Goal: Task Accomplishment & Management: Use online tool/utility

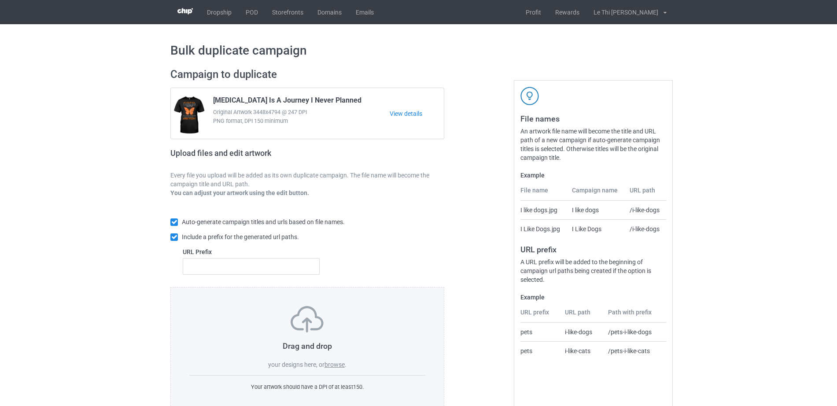
click at [340, 369] on div "Drag and drop your designs here, or browse ." at bounding box center [307, 337] width 236 height 63
click at [334, 363] on label "browse" at bounding box center [334, 364] width 20 height 7
click at [0, 0] on input "browse" at bounding box center [0, 0] width 0 height 0
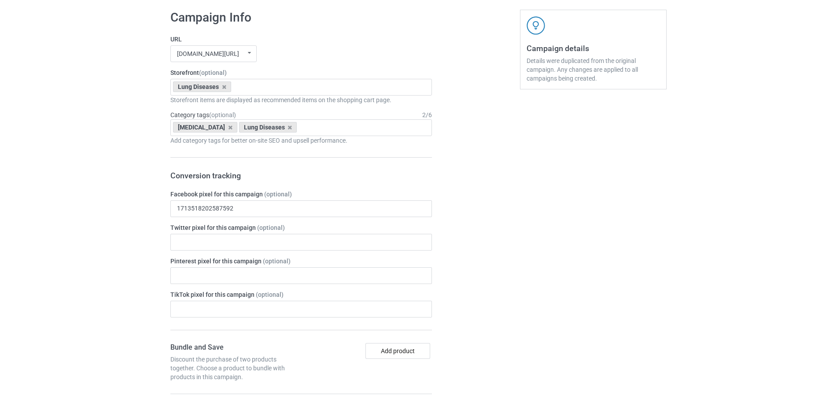
scroll to position [549, 0]
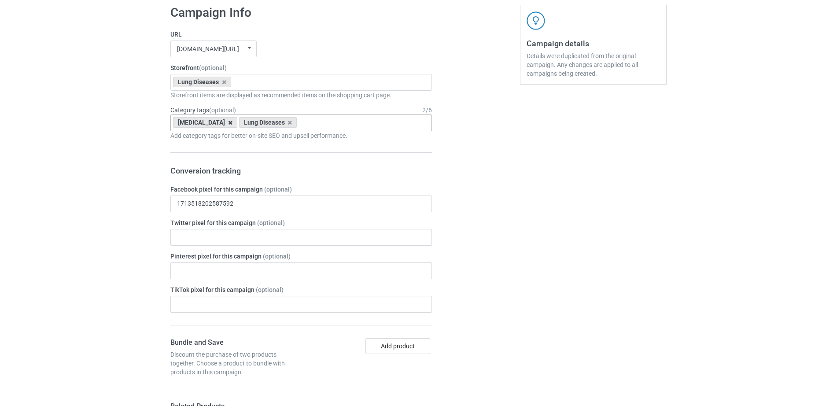
click at [228, 124] on icon at bounding box center [230, 123] width 4 height 6
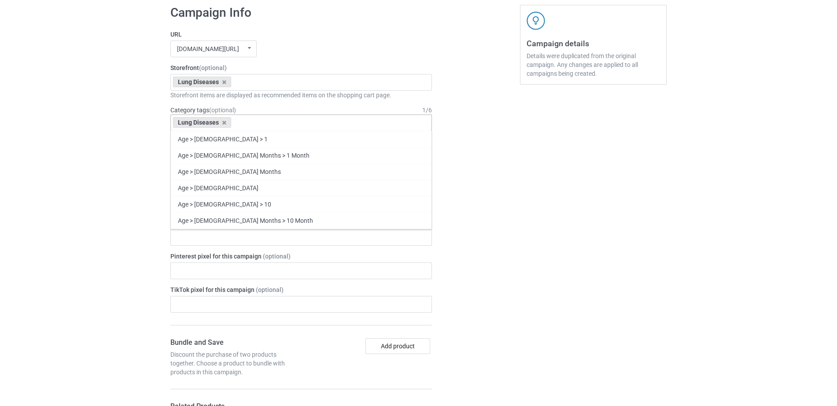
click at [252, 122] on div "Lung Diseases Age > 1-19 > 1 Age > 1-12 Months > 1 Month Age > 1-12 Months Age …" at bounding box center [300, 122] width 261 height 17
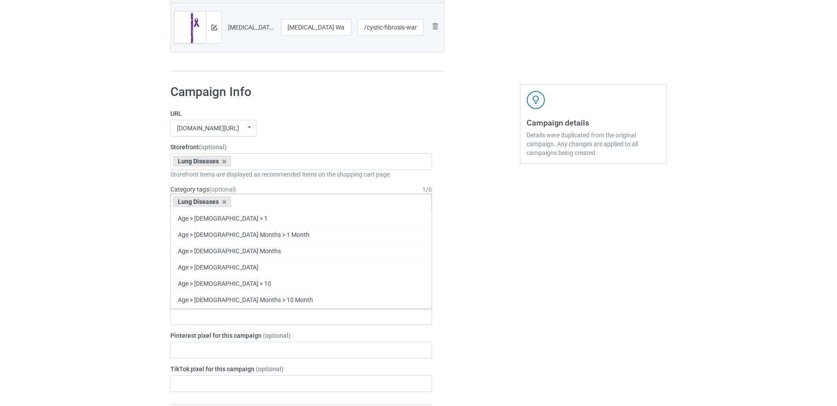
scroll to position [551, 0]
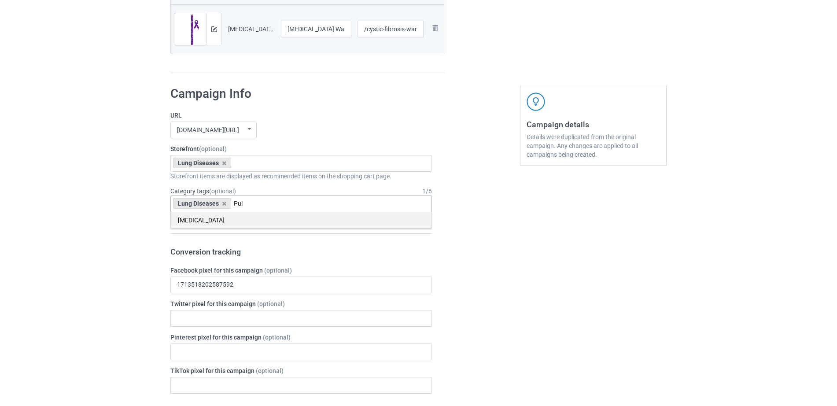
type input "Pul"
click at [220, 218] on div "[MEDICAL_DATA]" at bounding box center [301, 220] width 261 height 16
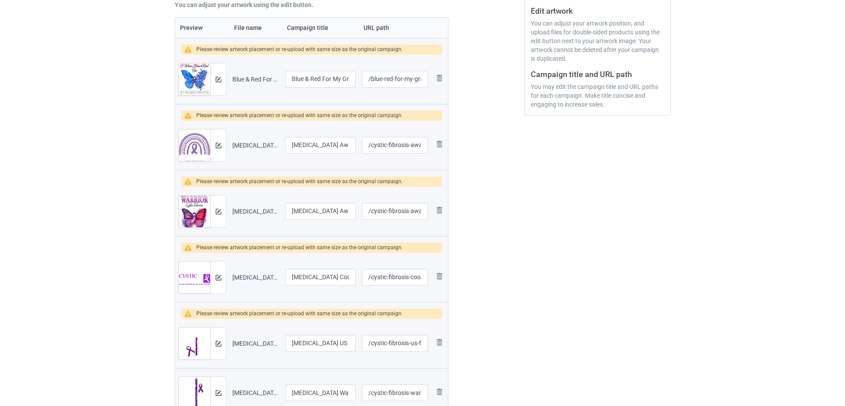
scroll to position [187, 0]
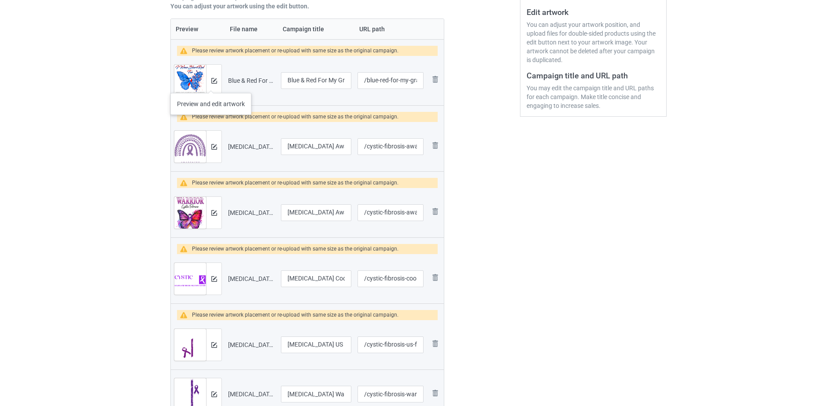
click at [211, 84] on div at bounding box center [213, 81] width 15 height 32
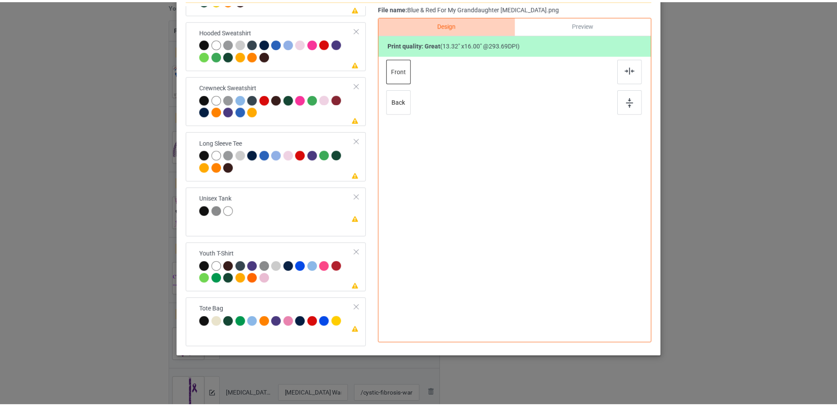
scroll to position [0, 0]
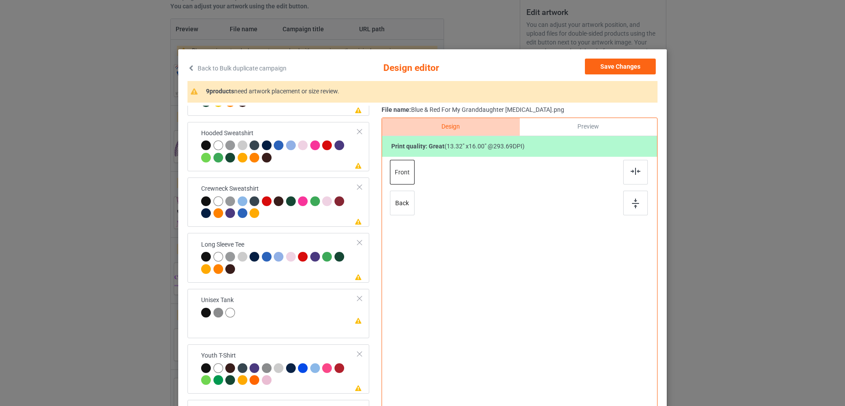
click at [679, 109] on div "Back to Bulk duplicate campaign Design editor Save Changes 9 products need artw…" at bounding box center [422, 203] width 845 height 406
click at [187, 66] on icon at bounding box center [190, 68] width 7 height 6
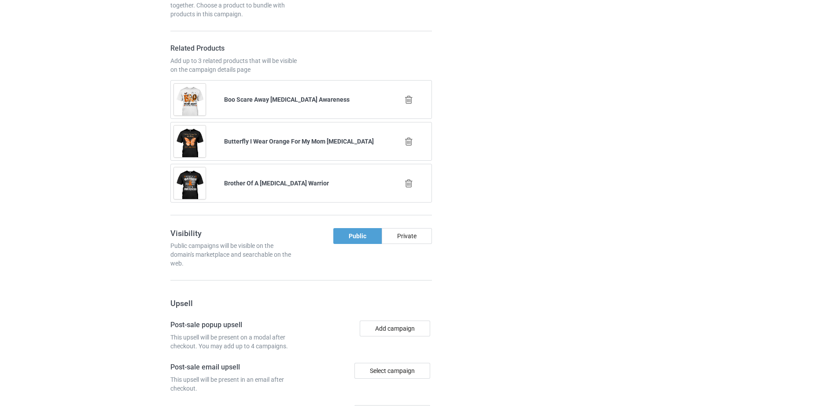
scroll to position [1174, 0]
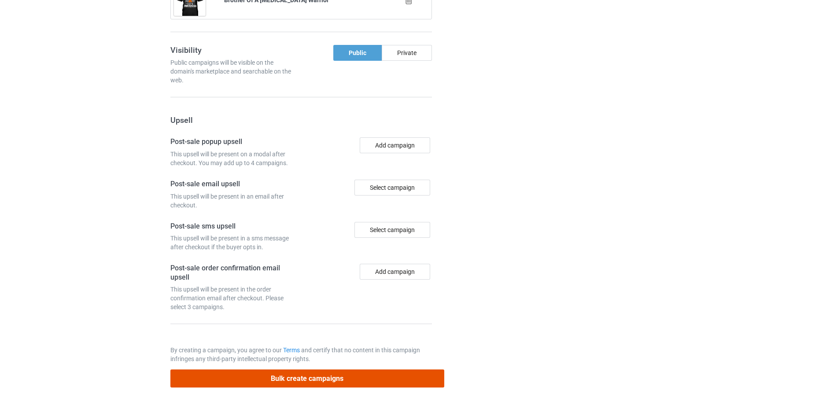
click at [323, 387] on button "Bulk create campaigns" at bounding box center [307, 378] width 274 height 18
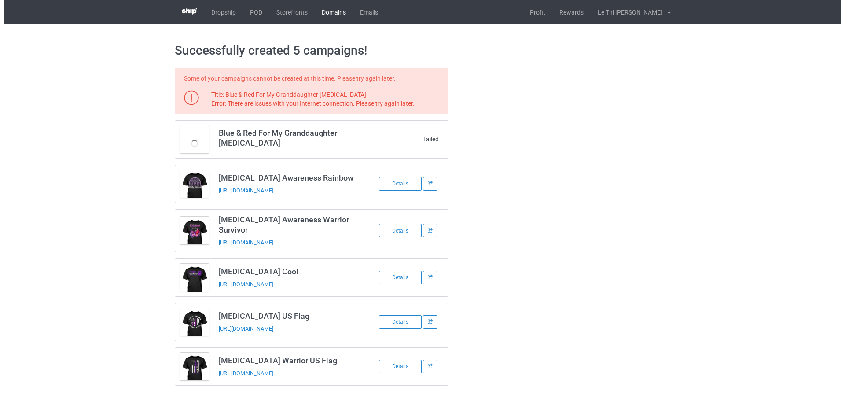
scroll to position [0, 0]
click at [522, 206] on div "Some of your campaigns cannot be created at this time. Please try again later. …" at bounding box center [423, 227] width 508 height 330
drag, startPoint x: 417, startPoint y: 138, endPoint x: 437, endPoint y: 143, distance: 20.5
click at [431, 142] on div "failed" at bounding box center [402, 139] width 71 height 9
click at [439, 143] on td "failed" at bounding box center [405, 139] width 85 height 37
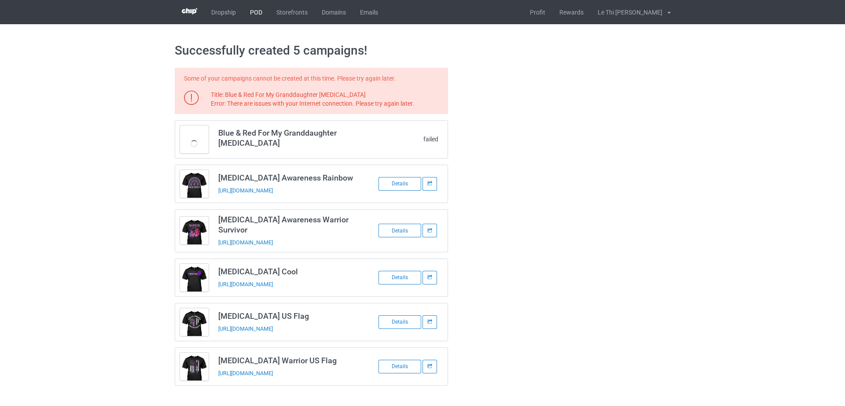
click at [251, 15] on link "POD" at bounding box center [256, 12] width 26 height 24
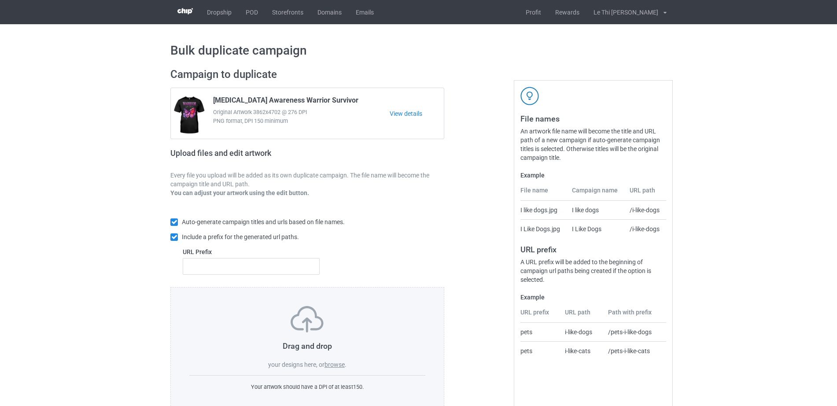
click at [336, 364] on label "browse" at bounding box center [334, 364] width 20 height 7
click at [0, 0] on input "browse" at bounding box center [0, 0] width 0 height 0
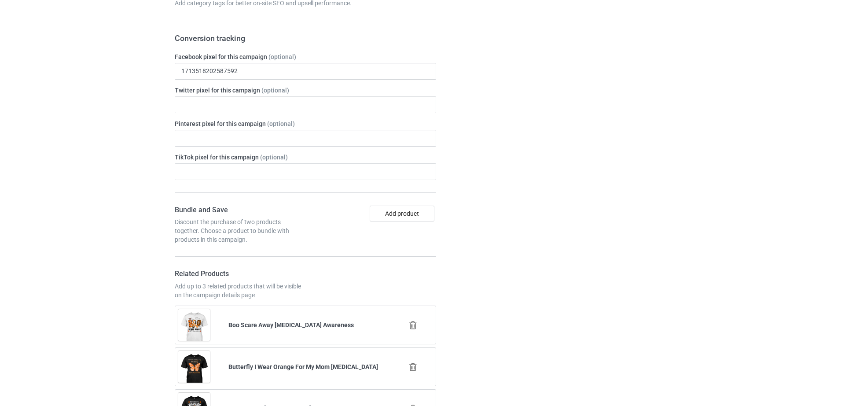
scroll to position [732, 0]
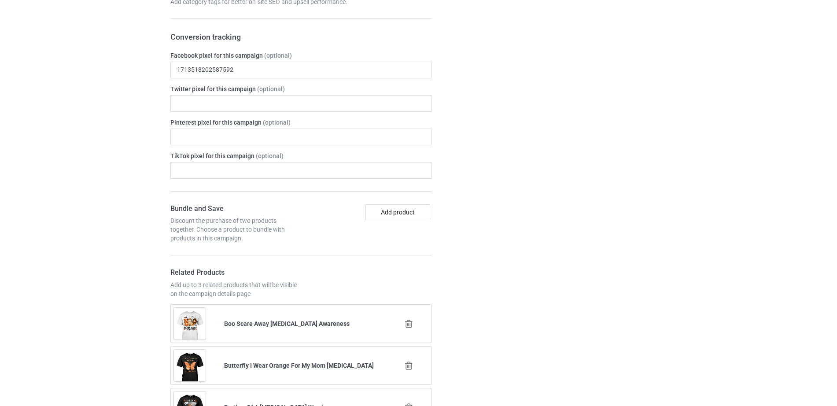
click at [408, 324] on icon at bounding box center [408, 323] width 11 height 9
click at [409, 323] on icon at bounding box center [408, 323] width 11 height 9
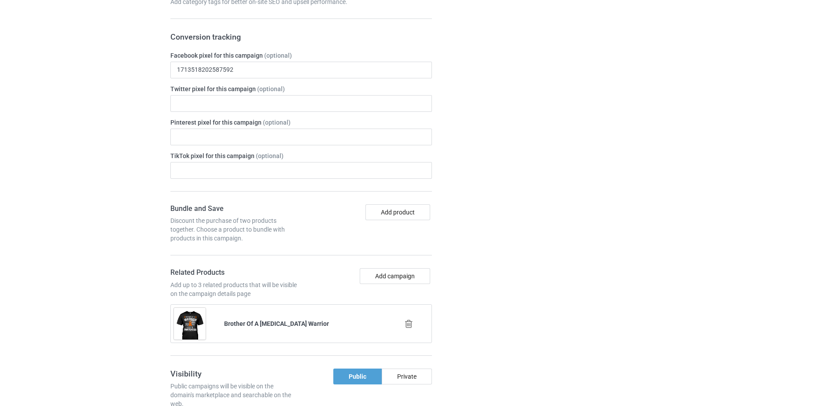
click at [410, 328] on icon at bounding box center [408, 323] width 11 height 9
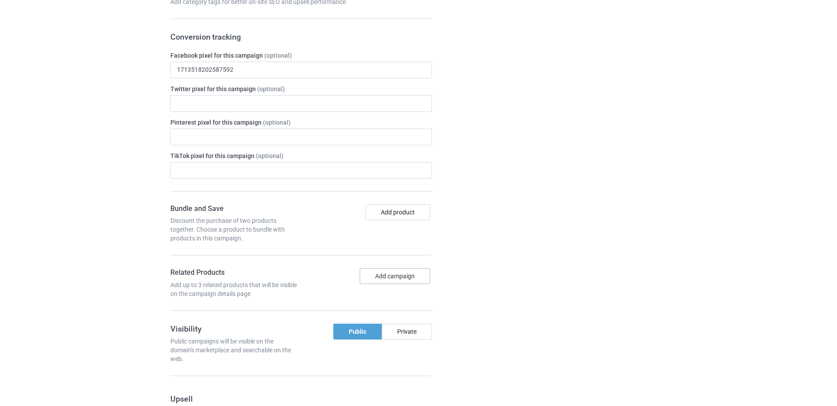
click at [400, 275] on button "Add campaign" at bounding box center [395, 276] width 70 height 16
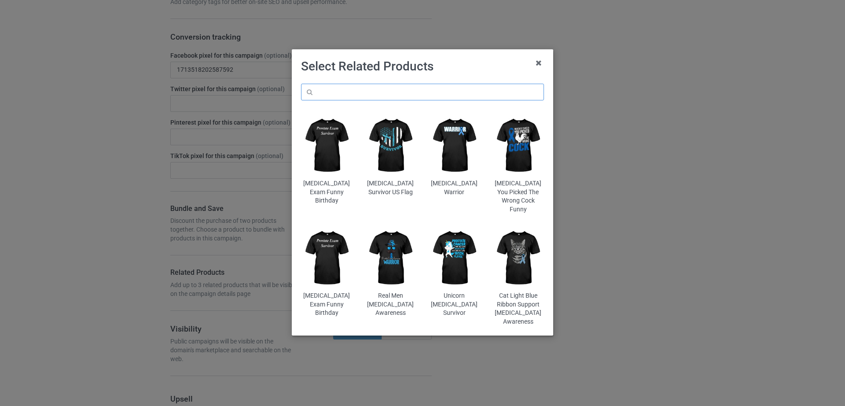
click at [416, 88] on input "text" at bounding box center [422, 92] width 243 height 17
paste input "[MEDICAL_DATA] Cool"
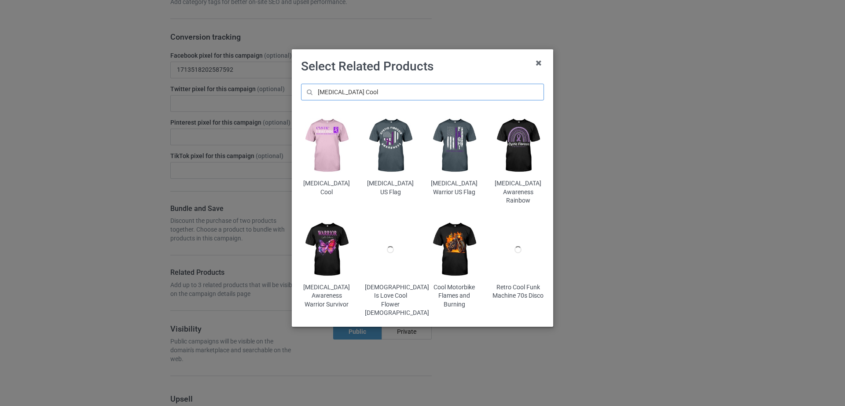
type input "[MEDICAL_DATA] Cool"
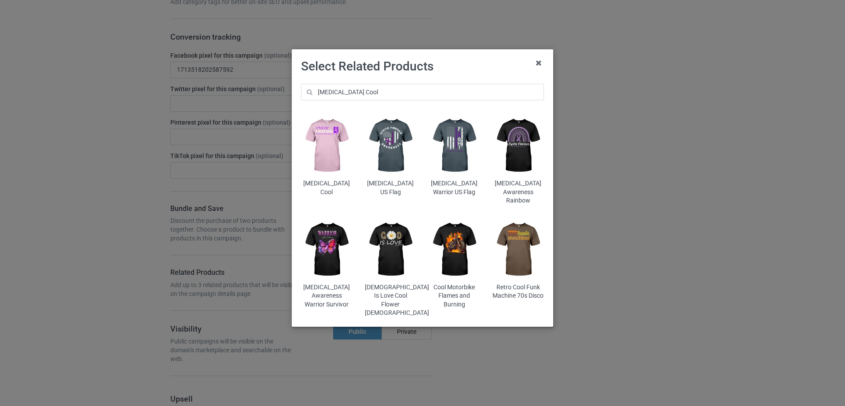
click at [340, 147] on img at bounding box center [326, 146] width 51 height 64
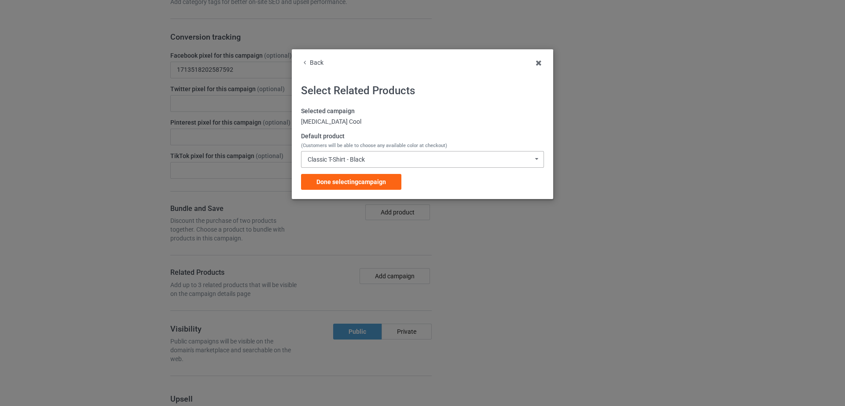
click at [334, 157] on div "Classic T-Shirt - Black" at bounding box center [336, 159] width 57 height 6
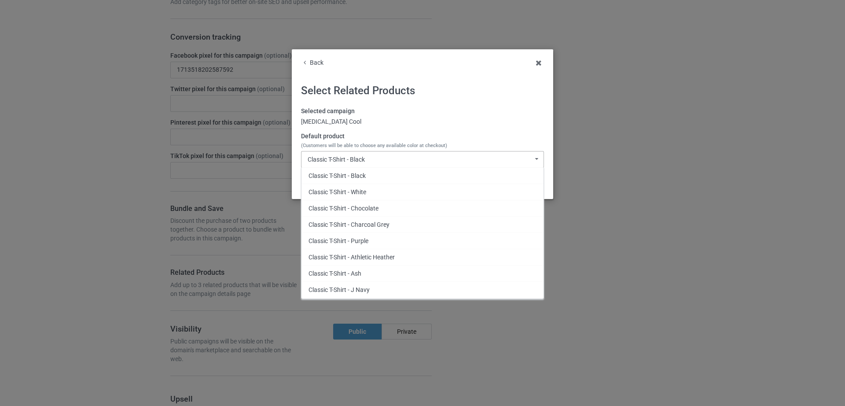
click at [390, 161] on div "Classic T-Shirt - Black Classic T-Shirt - Black Classic T-Shirt - White Classic…" at bounding box center [422, 159] width 243 height 17
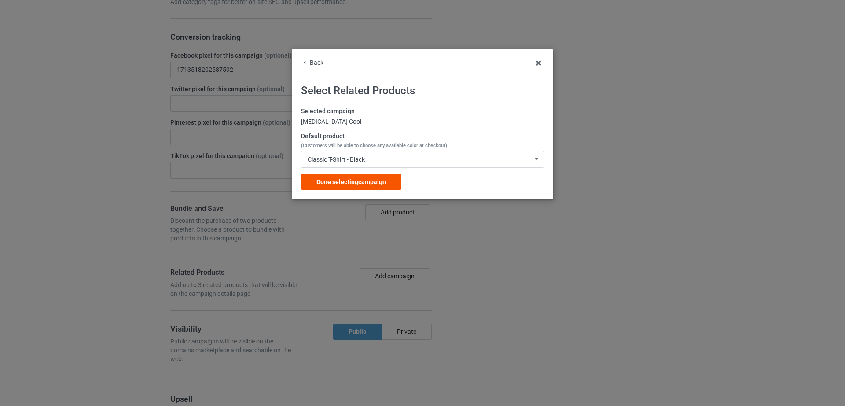
click at [364, 181] on span "Done selecting campaign" at bounding box center [351, 181] width 70 height 7
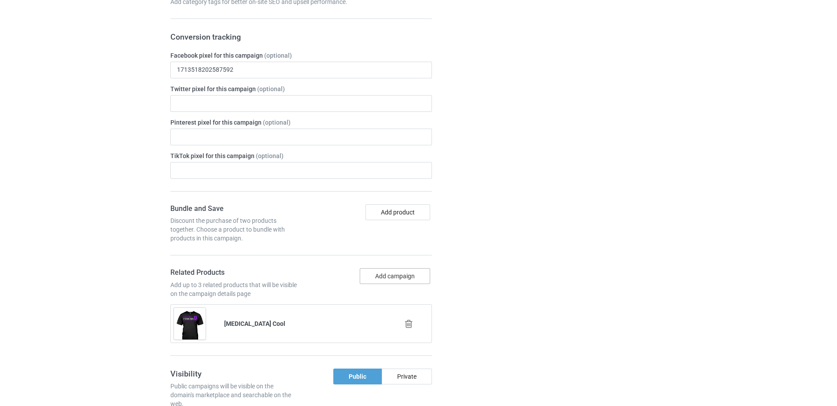
click at [388, 273] on button "Add campaign" at bounding box center [395, 276] width 70 height 16
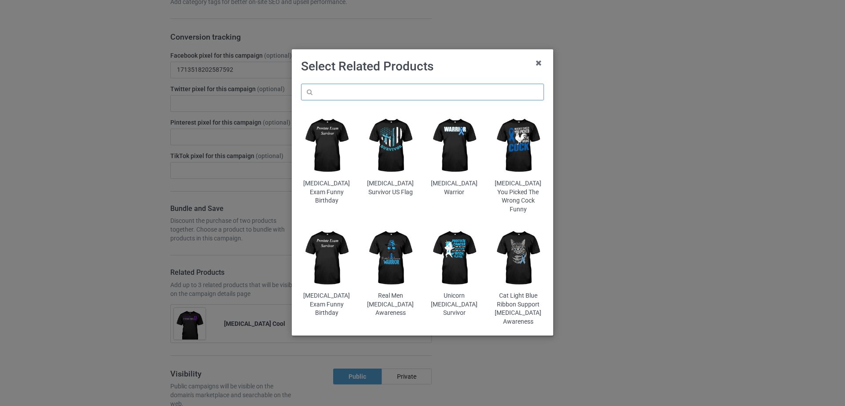
click at [389, 90] on input "text" at bounding box center [422, 92] width 243 height 17
paste input "[MEDICAL_DATA] Awareness Warrior Survivor"
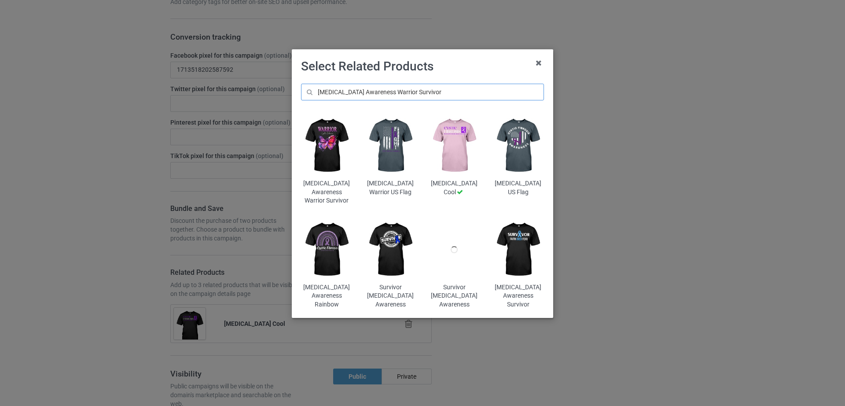
type input "[MEDICAL_DATA] Awareness Warrior Survivor"
click at [329, 149] on img at bounding box center [326, 146] width 51 height 64
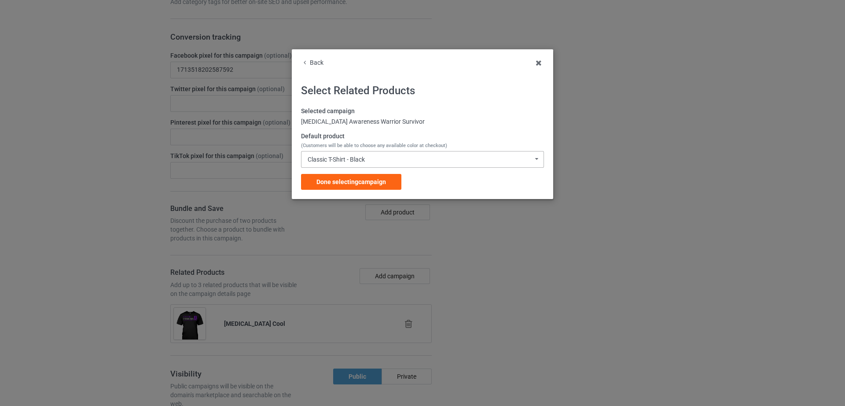
click at [342, 152] on div "Classic T-Shirt - Black Classic T-Shirt - Black Classic T-Shirt - White Classic…" at bounding box center [422, 159] width 243 height 17
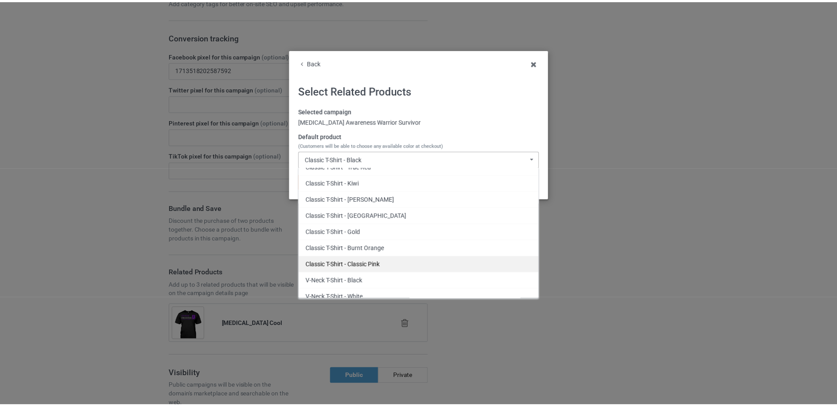
scroll to position [187, 0]
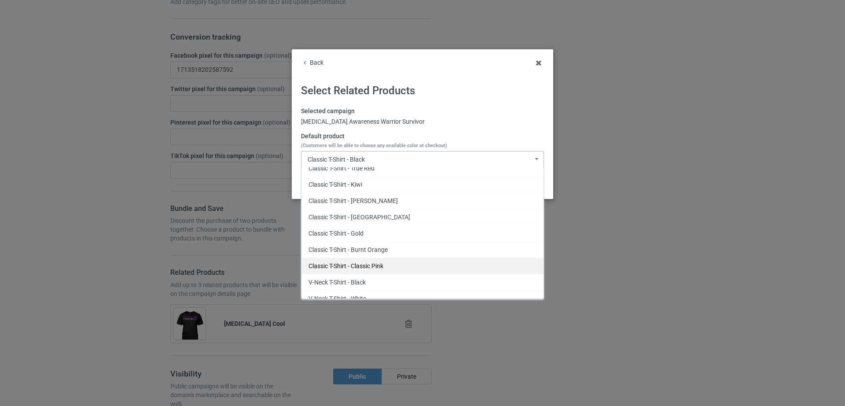
click at [380, 262] on div "Classic T-Shirt - Classic Pink" at bounding box center [422, 265] width 242 height 16
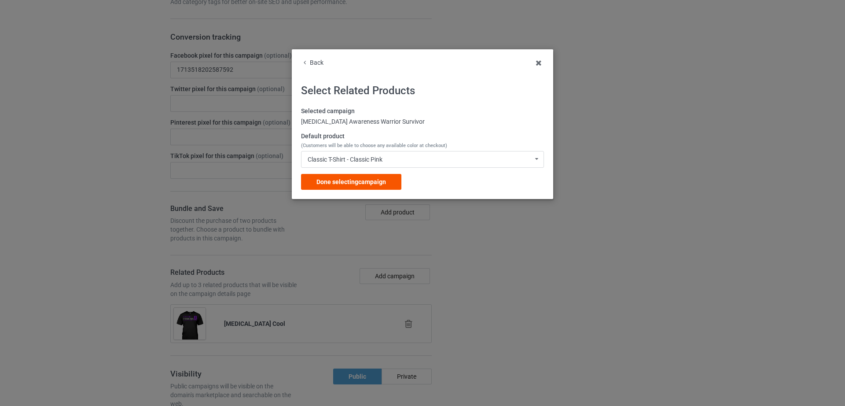
click at [346, 176] on div "Done selecting campaign" at bounding box center [351, 182] width 100 height 16
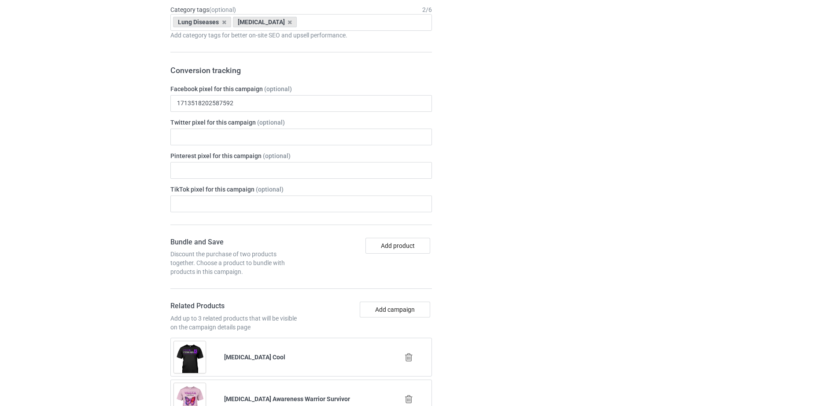
scroll to position [799, 0]
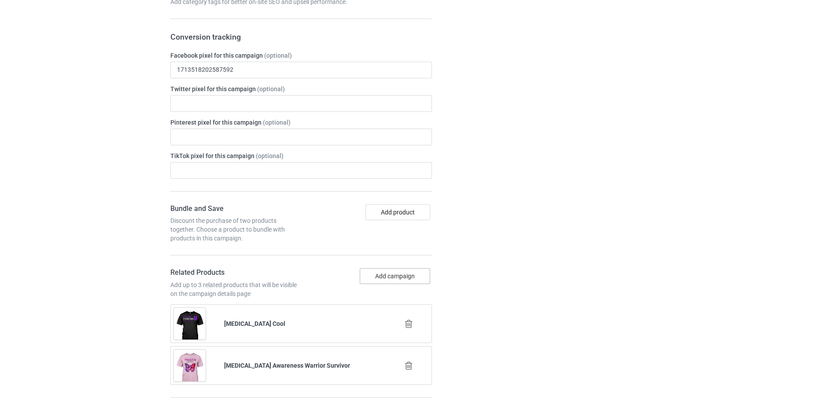
click at [400, 275] on button "Add campaign" at bounding box center [395, 276] width 70 height 16
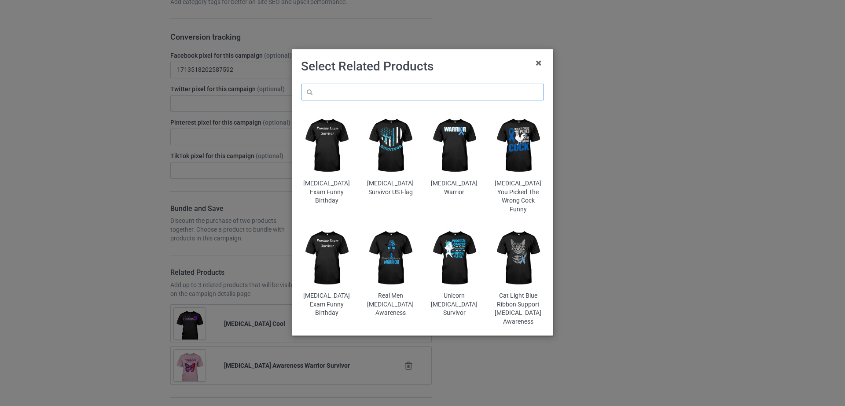
click at [377, 94] on input "text" at bounding box center [422, 92] width 243 height 17
paste input "[MEDICAL_DATA] US Flag"
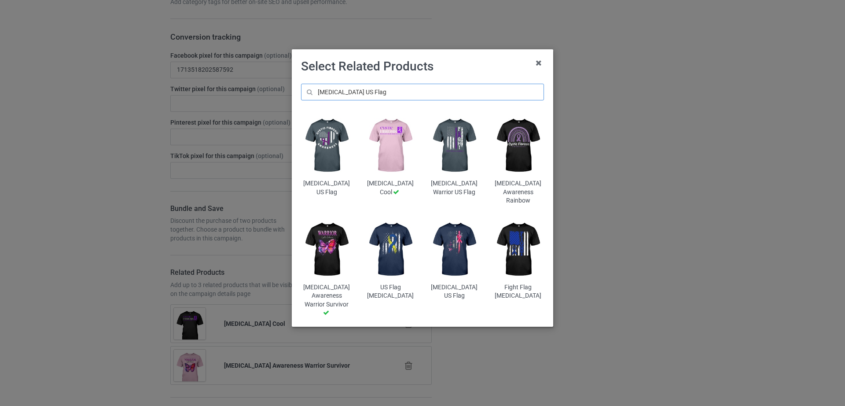
type input "[MEDICAL_DATA] US Flag"
click at [319, 155] on img at bounding box center [326, 146] width 51 height 64
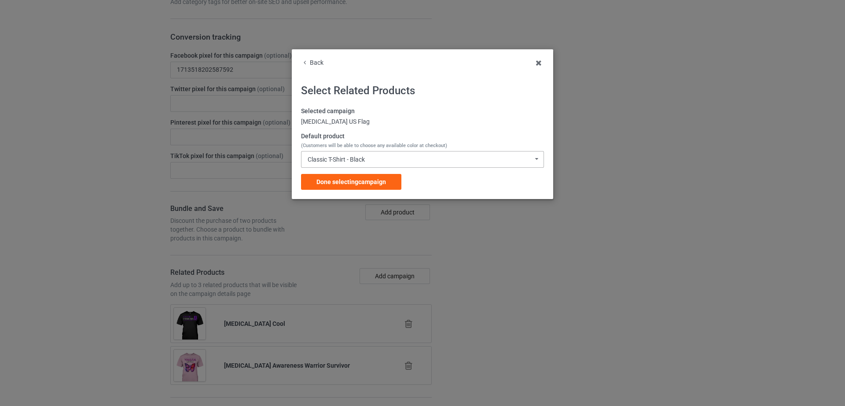
click at [347, 158] on div "Classic T-Shirt - Black" at bounding box center [336, 159] width 57 height 6
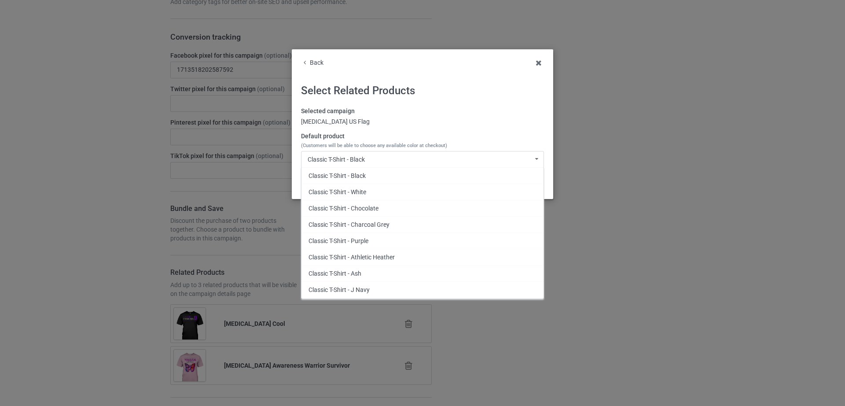
click at [479, 122] on div "[MEDICAL_DATA] US Flag" at bounding box center [422, 122] width 243 height 9
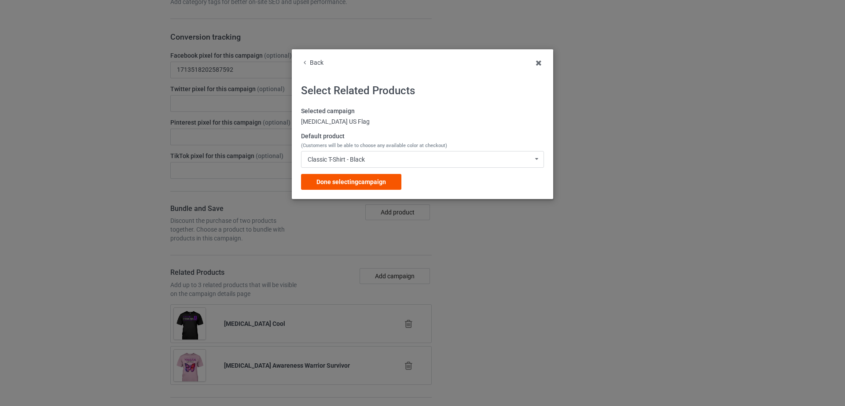
click at [365, 180] on span "Done selecting campaign" at bounding box center [351, 181] width 70 height 7
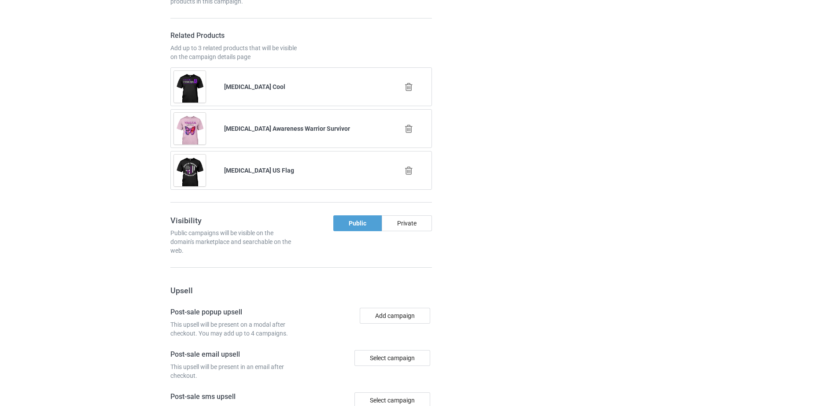
scroll to position [1206, 0]
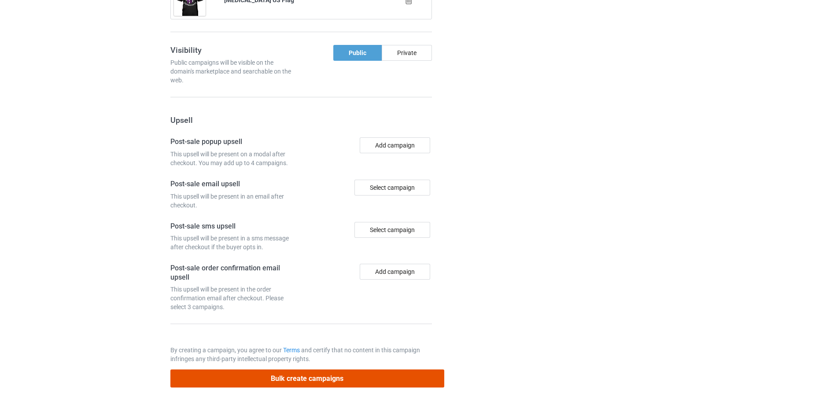
click at [301, 379] on button "Bulk create campaigns" at bounding box center [307, 378] width 274 height 18
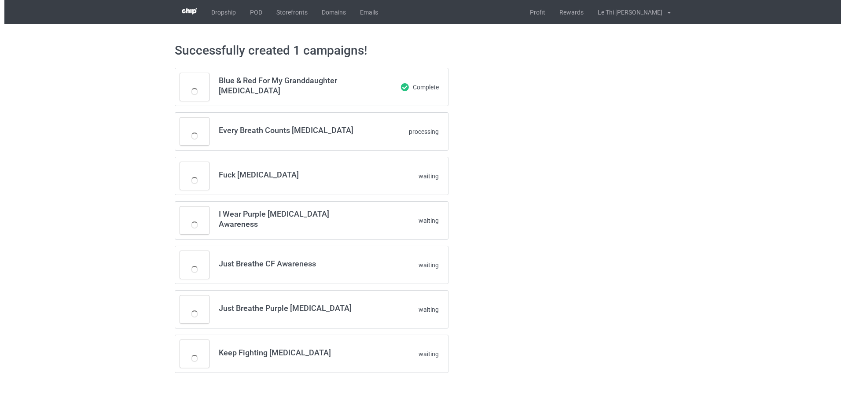
scroll to position [0, 0]
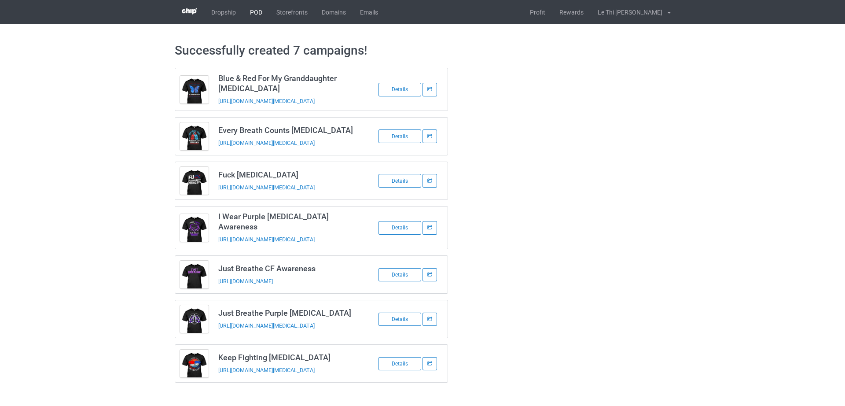
click at [257, 11] on link "POD" at bounding box center [256, 12] width 26 height 24
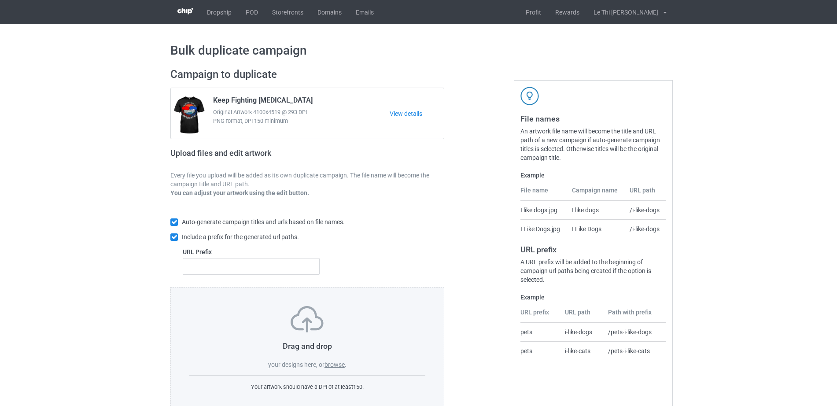
scroll to position [23, 0]
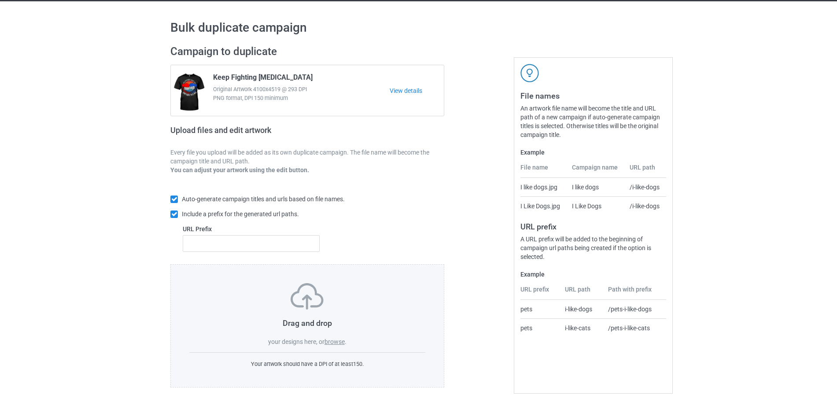
click at [336, 344] on label "browse" at bounding box center [334, 341] width 20 height 7
click at [0, 0] on input "browse" at bounding box center [0, 0] width 0 height 0
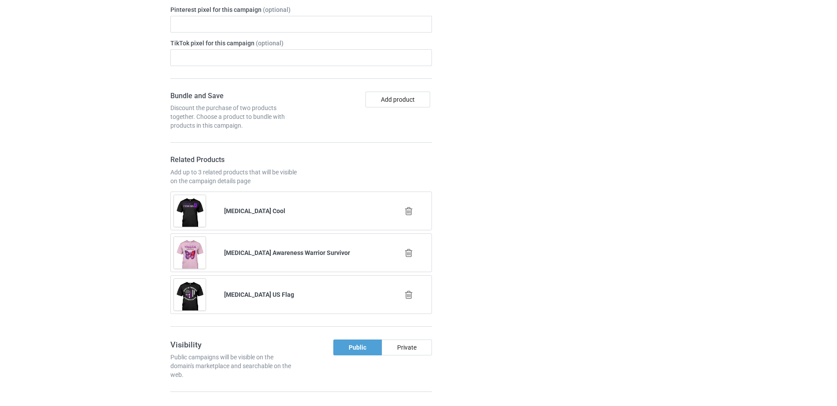
click at [411, 214] on icon at bounding box center [408, 210] width 11 height 9
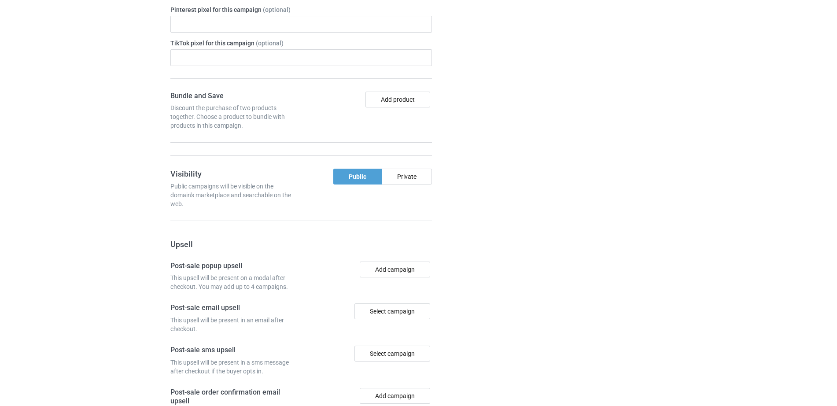
scroll to position [942, 0]
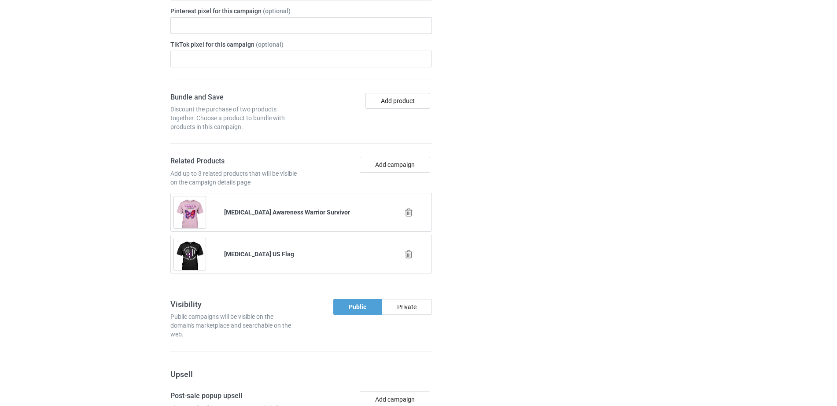
click at [410, 214] on icon at bounding box center [408, 212] width 11 height 9
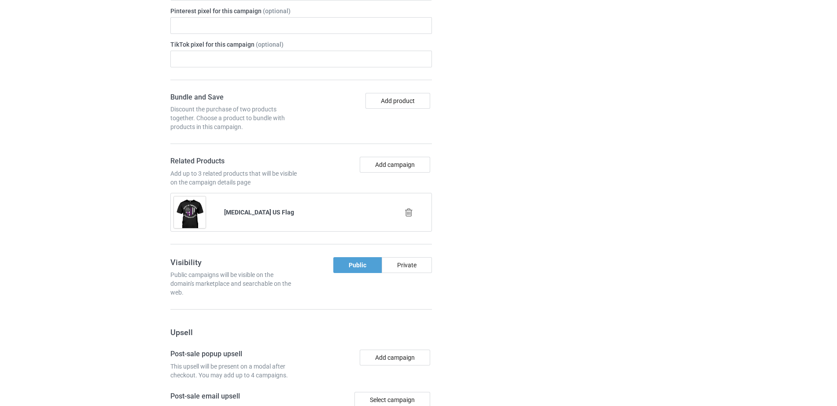
click at [410, 214] on icon at bounding box center [408, 212] width 11 height 9
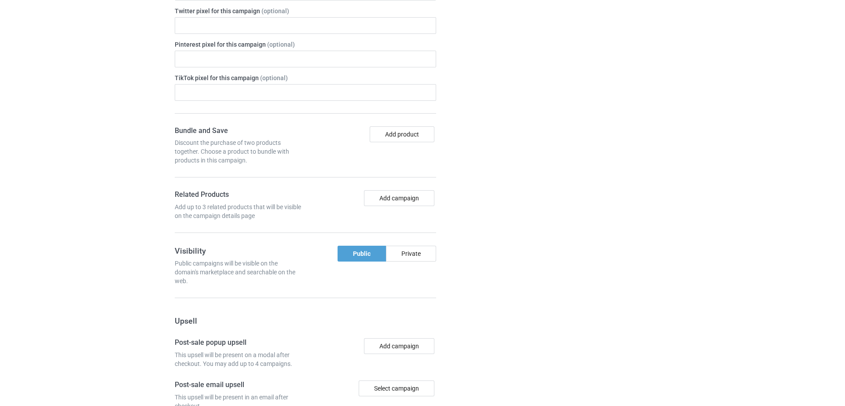
scroll to position [975, 0]
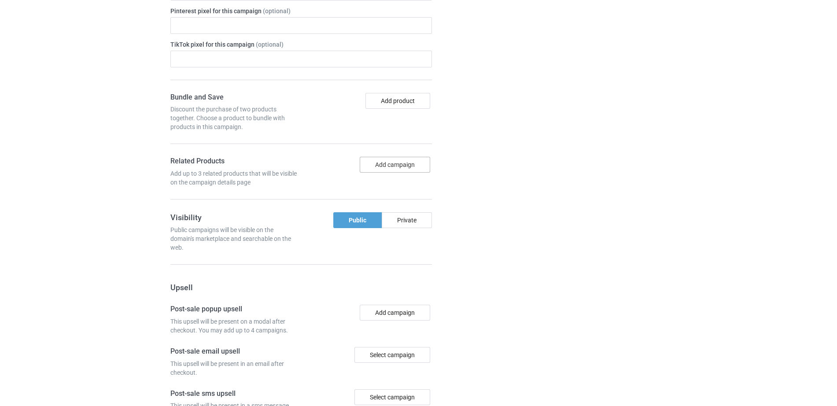
click at [374, 169] on button "Add campaign" at bounding box center [395, 165] width 70 height 16
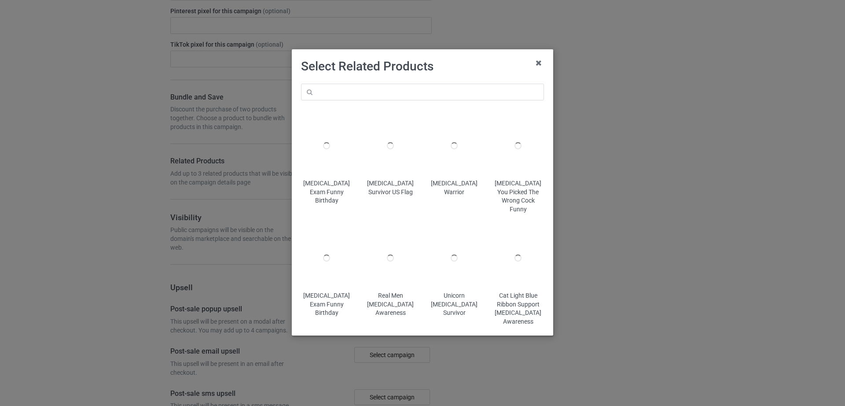
scroll to position [1009, 0]
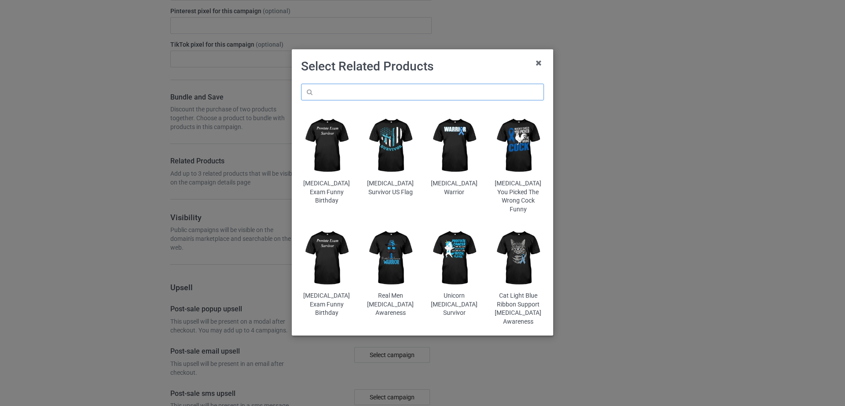
click at [352, 89] on input "text" at bounding box center [422, 92] width 243 height 17
paste input "Every Breath Counts [MEDICAL_DATA]"
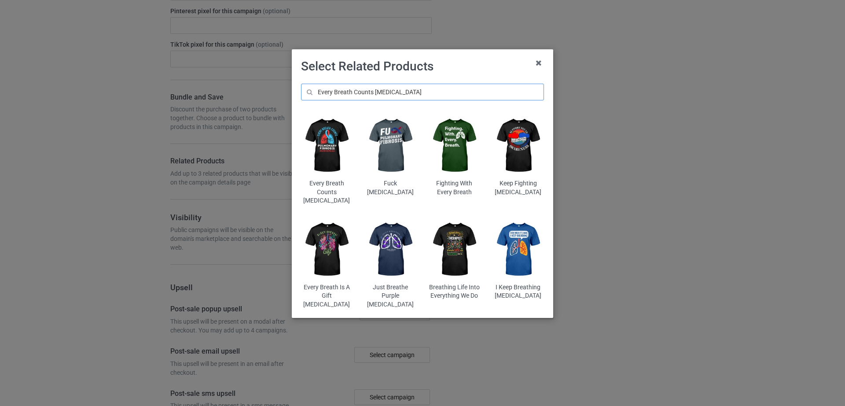
type input "Every Breath Counts [MEDICAL_DATA]"
click at [322, 156] on img at bounding box center [326, 146] width 51 height 64
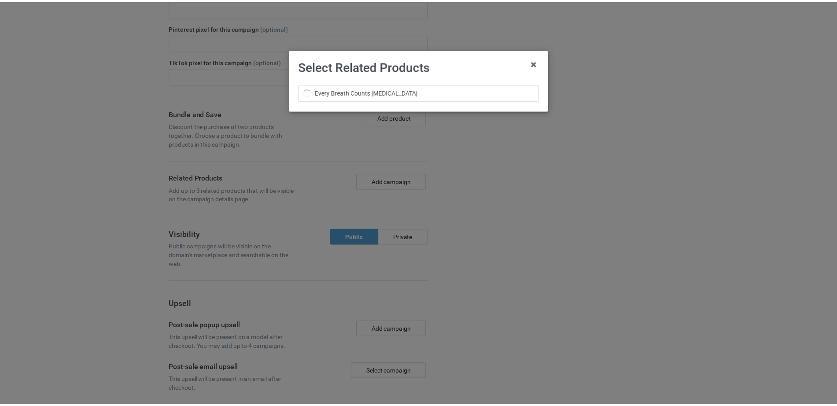
scroll to position [1025, 0]
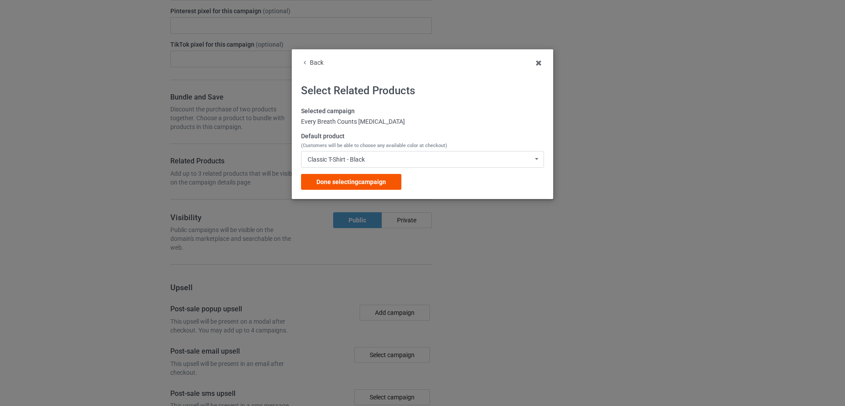
click at [373, 180] on span "Done selecting campaign" at bounding box center [351, 181] width 70 height 7
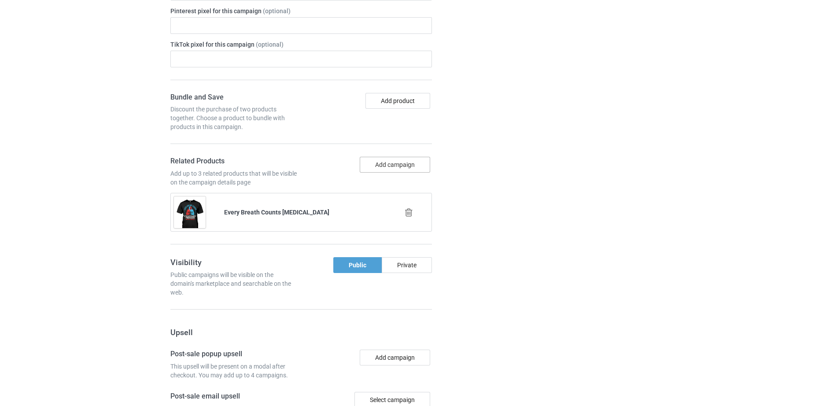
click at [409, 161] on button "Add campaign" at bounding box center [395, 165] width 70 height 16
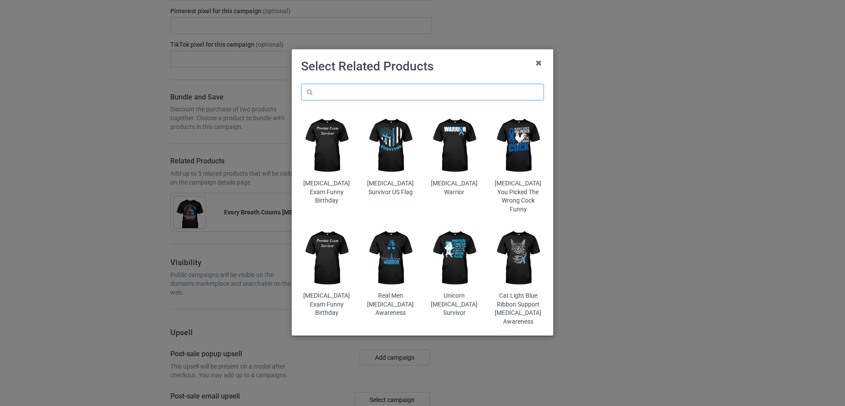
click at [407, 98] on input "text" at bounding box center [422, 92] width 243 height 17
paste input "I Wear Purple [MEDICAL_DATA] Awareness"
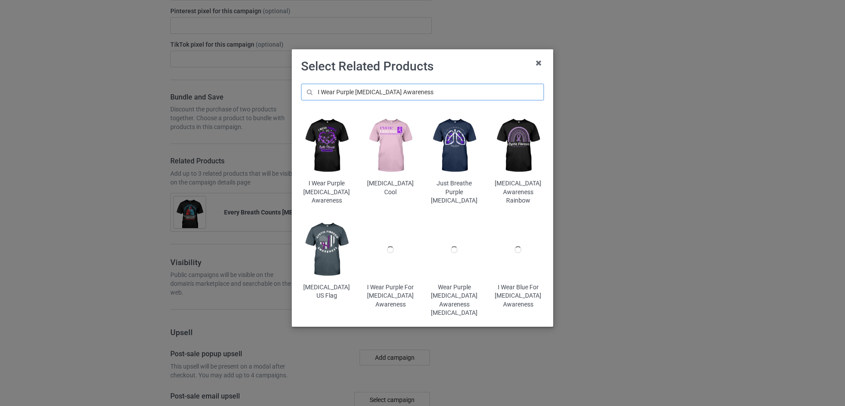
type input "I Wear Purple [MEDICAL_DATA] Awareness"
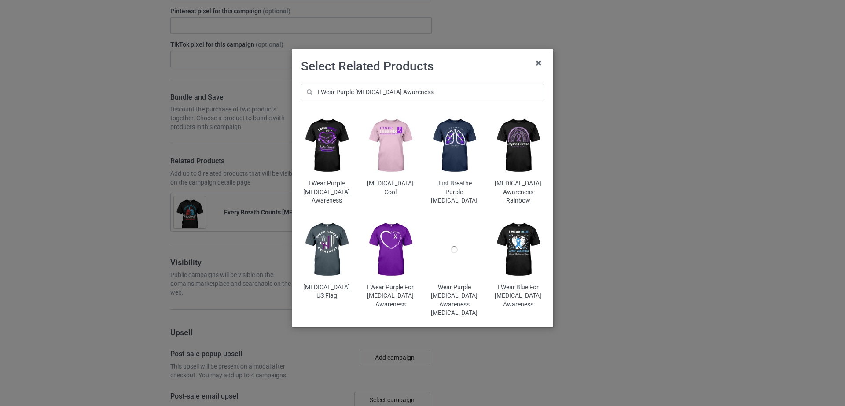
click at [336, 159] on img at bounding box center [326, 146] width 51 height 64
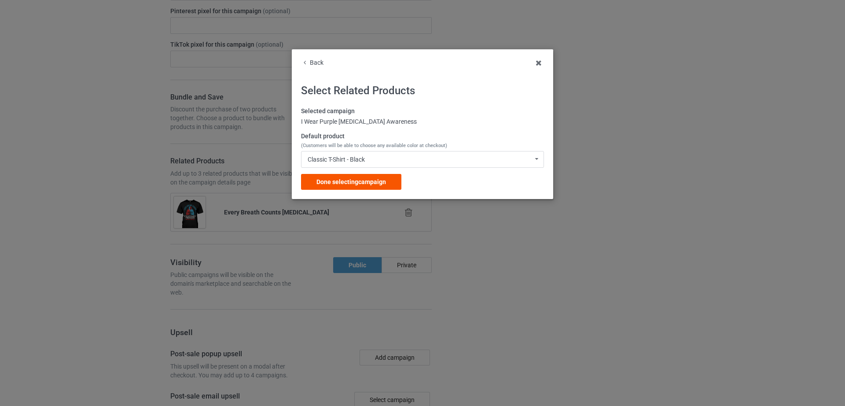
click at [395, 182] on div "Done selecting campaign" at bounding box center [351, 182] width 100 height 16
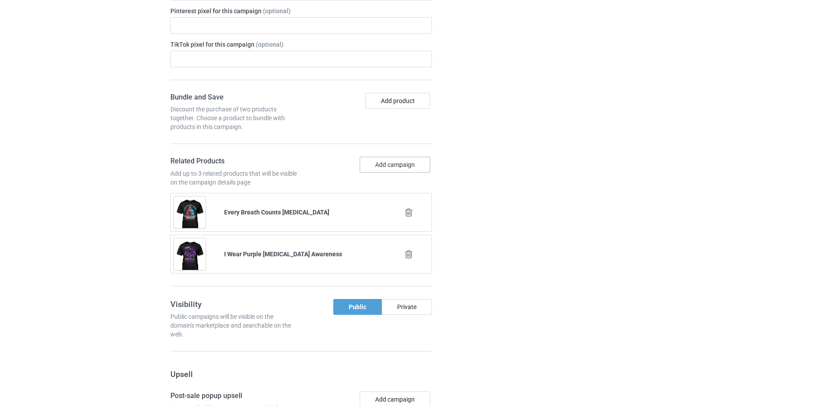
click at [387, 160] on button "Add campaign" at bounding box center [395, 165] width 70 height 16
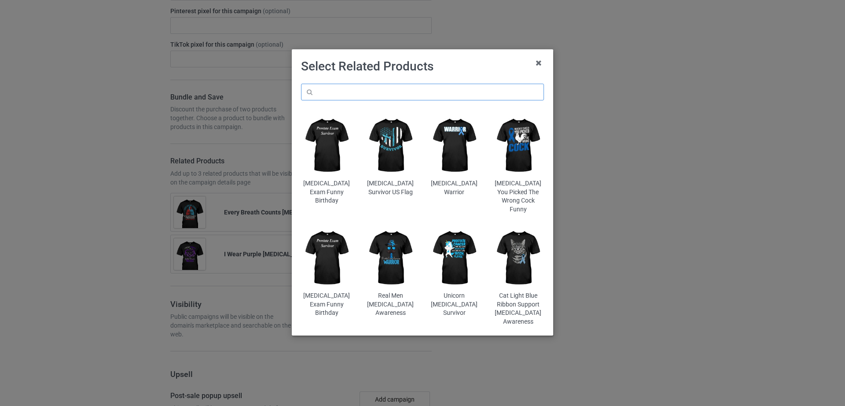
click at [377, 94] on input "text" at bounding box center [422, 92] width 243 height 17
paste input "Just Breathe CF Awareness"
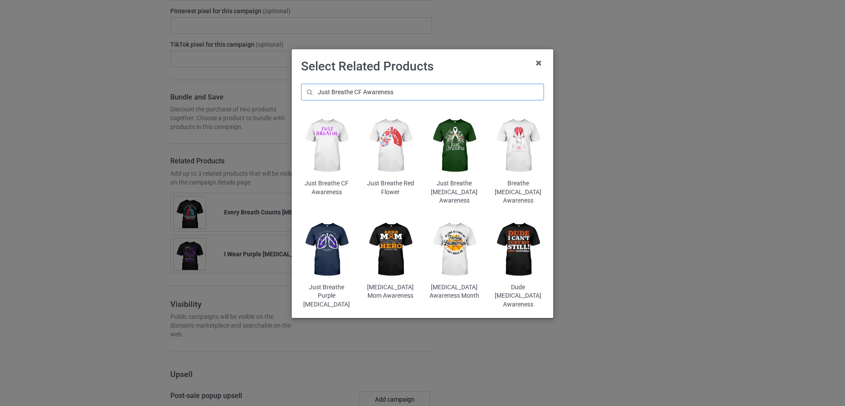
type input "Just Breathe CF Awareness"
click at [336, 148] on img at bounding box center [326, 146] width 51 height 64
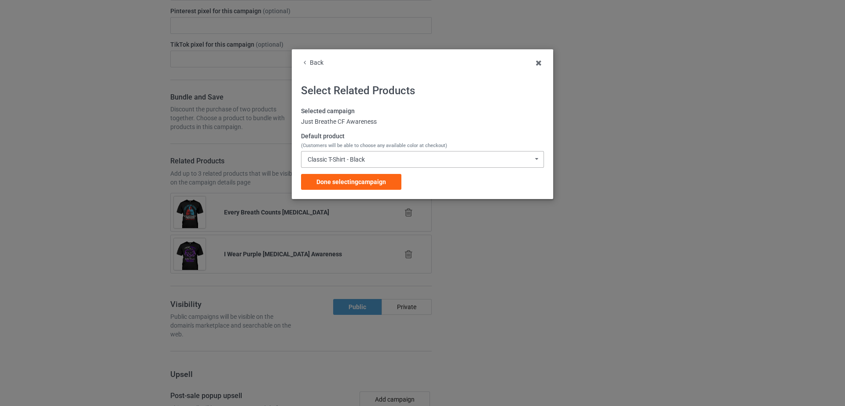
click at [354, 154] on div "Classic T-Shirt - Black Classic T-Shirt - Black Classic T-Shirt - White Classic…" at bounding box center [422, 159] width 243 height 17
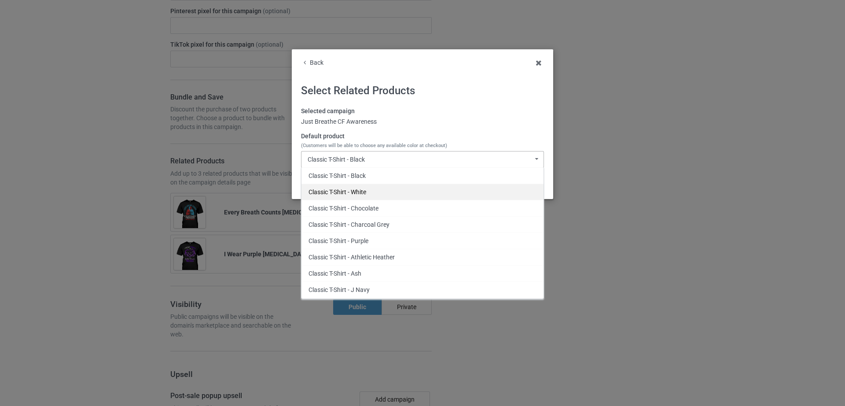
click at [359, 197] on div "Classic T-Shirt - White" at bounding box center [422, 192] width 242 height 16
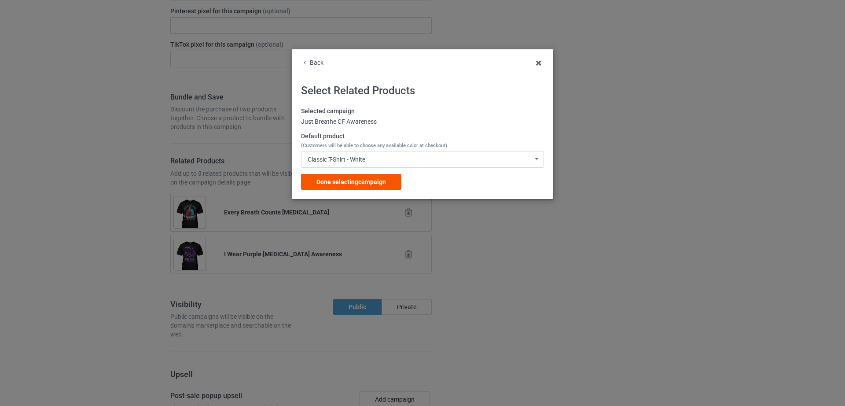
click at [345, 184] on span "Done selecting campaign" at bounding box center [351, 181] width 70 height 7
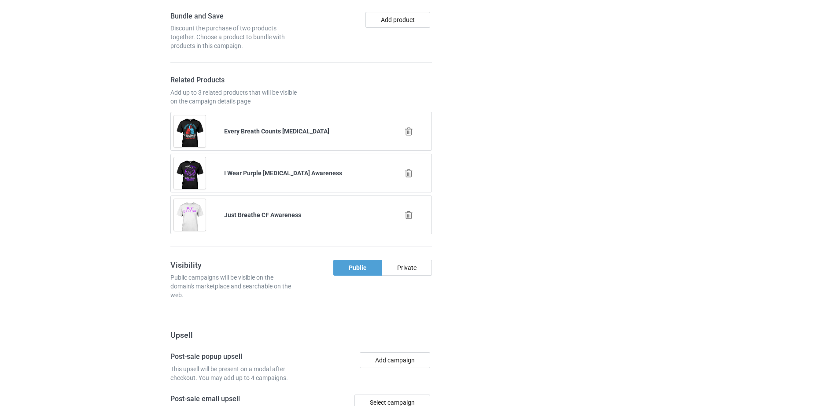
scroll to position [1322, 0]
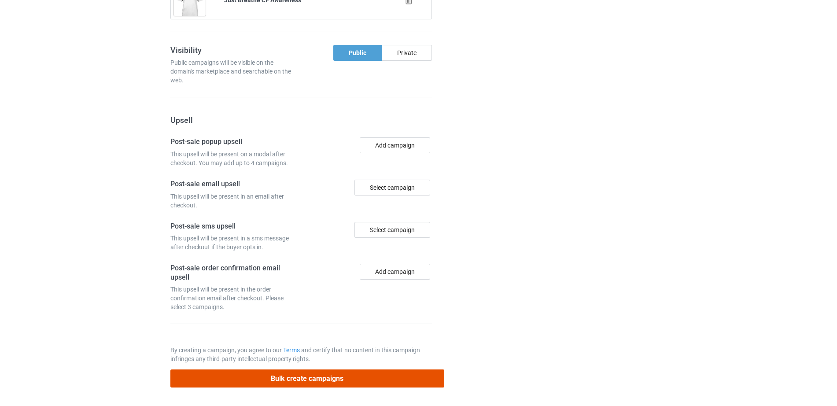
click at [316, 378] on button "Bulk create campaigns" at bounding box center [307, 378] width 274 height 18
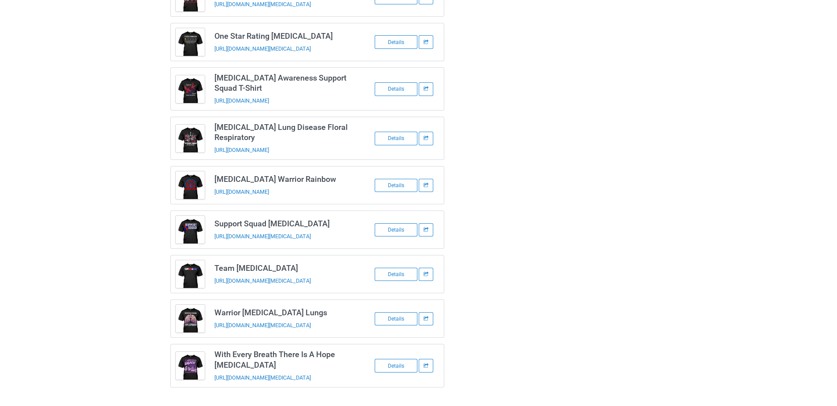
scroll to position [0, 0]
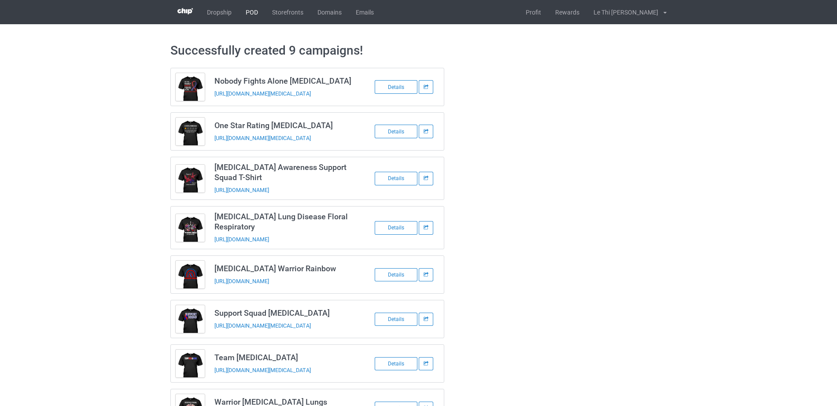
click at [244, 13] on link "POD" at bounding box center [252, 12] width 26 height 24
